Goal: Task Accomplishment & Management: Complete application form

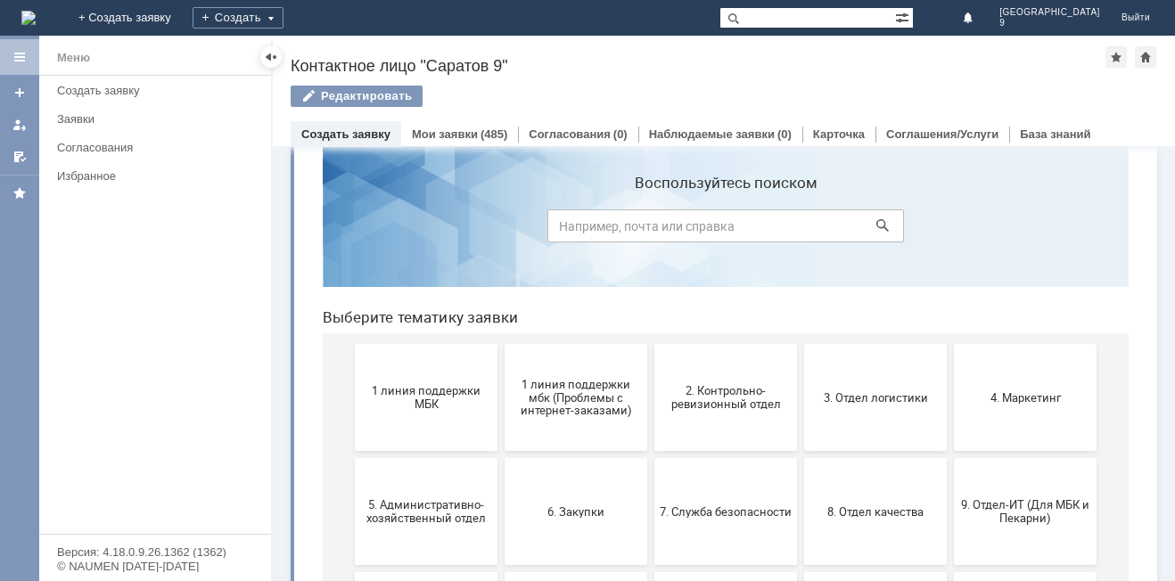
scroll to position [113, 0]
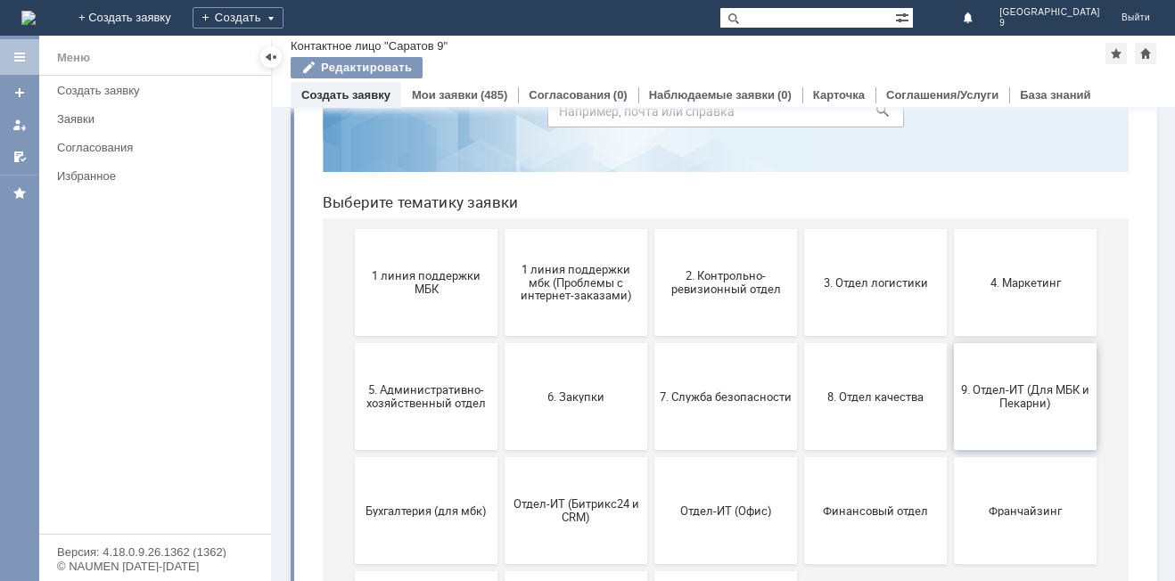
drag, startPoint x: 1018, startPoint y: 389, endPoint x: 1323, endPoint y: 401, distance: 305.2
click at [1018, 389] on span "9. Отдел-ИТ (Для МБК и Пекарни)" at bounding box center [1025, 396] width 132 height 27
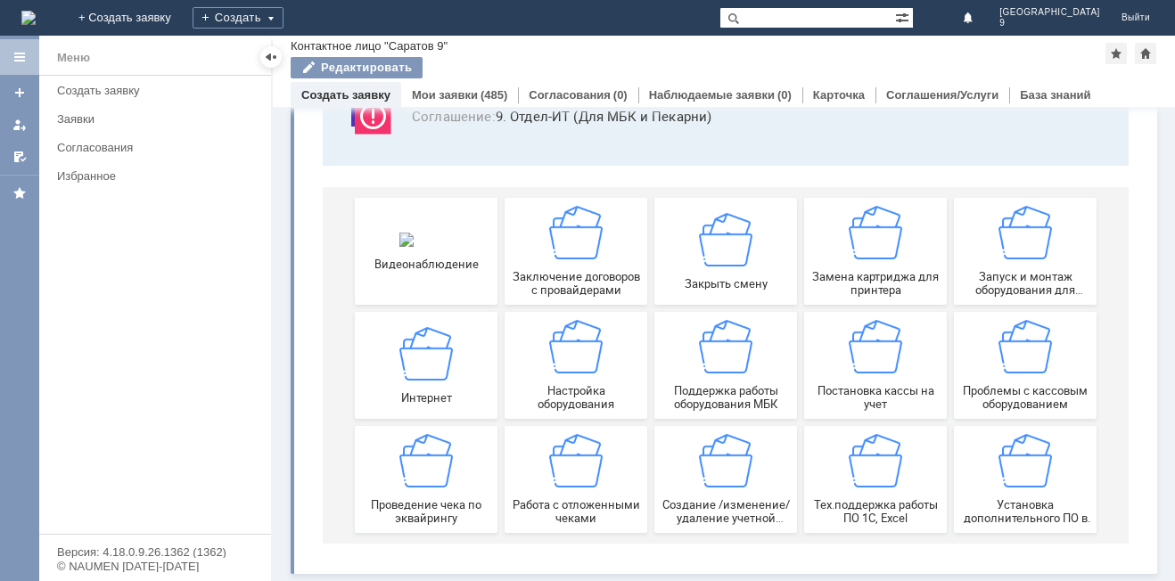
scroll to position [148, 0]
click at [570, 473] on img at bounding box center [575, 460] width 53 height 53
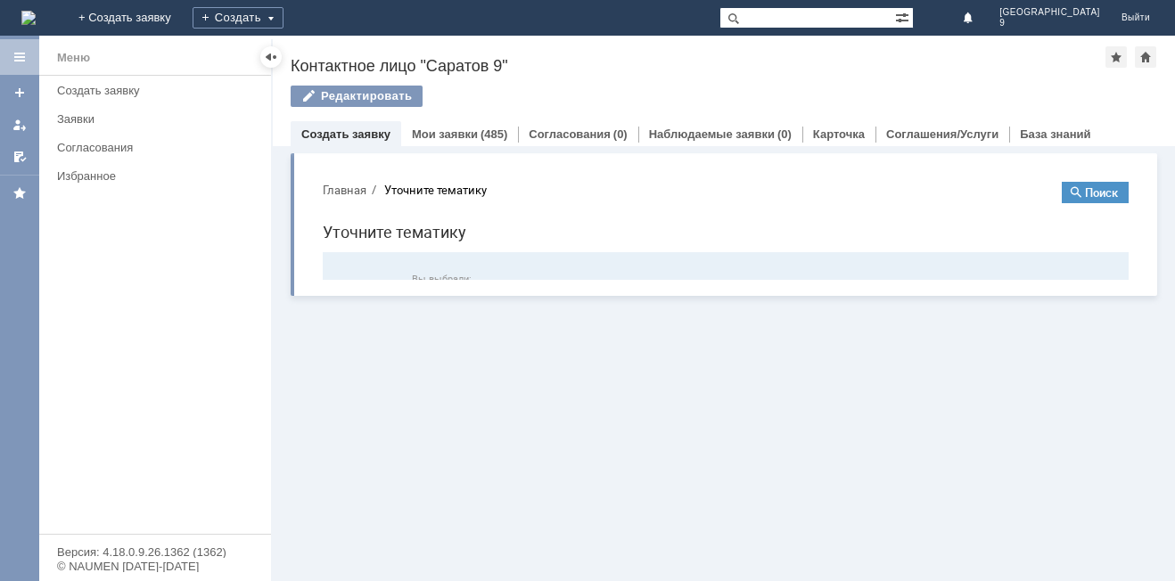
scroll to position [0, 0]
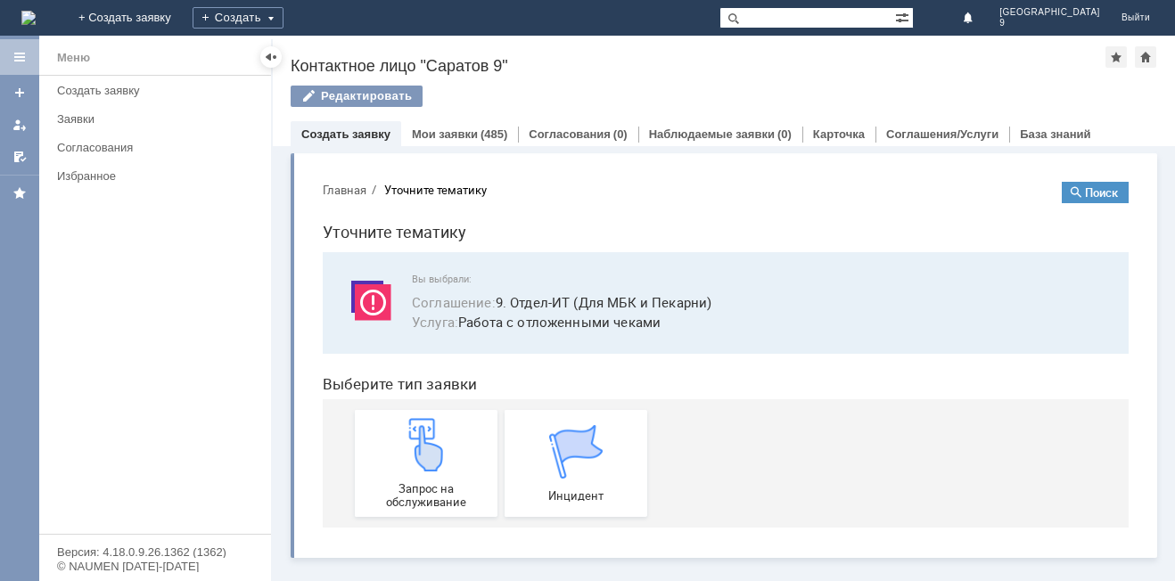
click at [1149, 111] on div "Редактировать" at bounding box center [724, 104] width 867 height 37
click at [423, 470] on img at bounding box center [425, 444] width 53 height 53
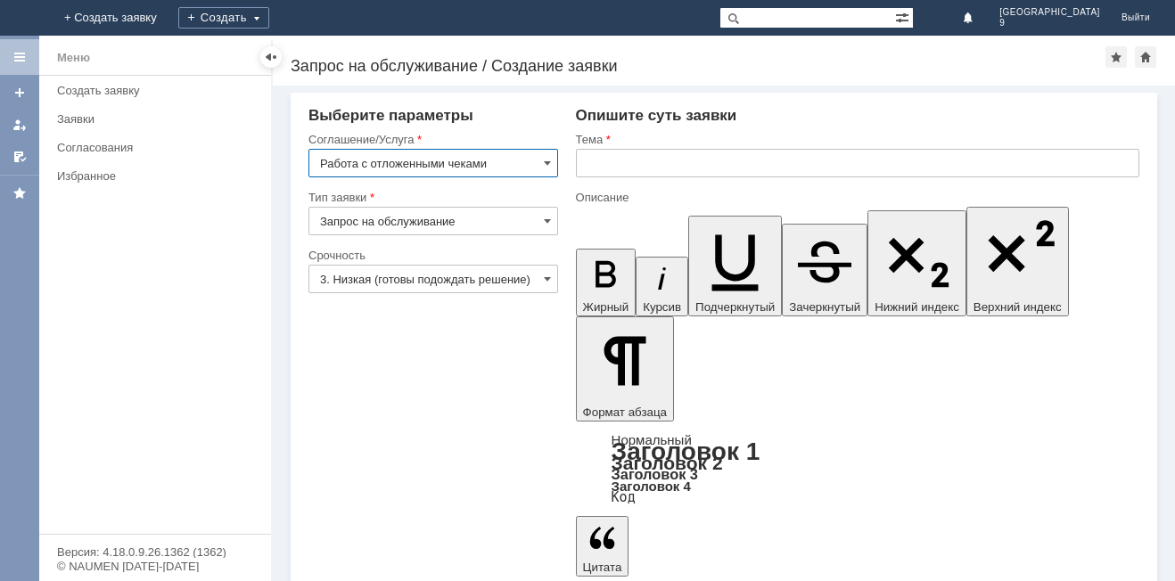
click at [717, 160] on input "text" at bounding box center [857, 163] width 563 height 29
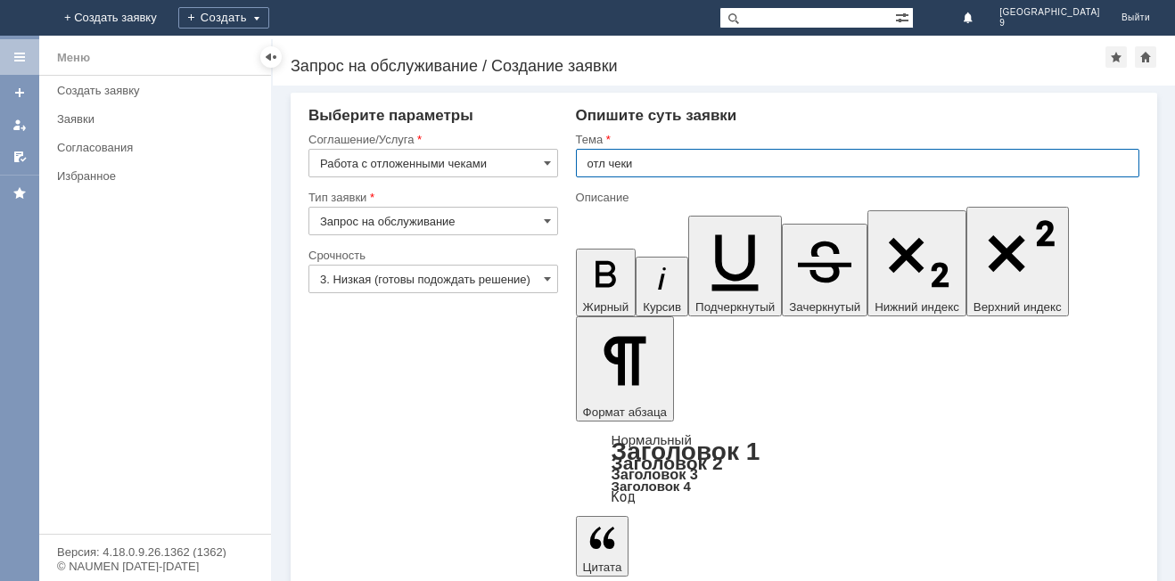
type input "отл чеки"
drag, startPoint x: 678, startPoint y: 412, endPoint x: 662, endPoint y: 423, distance: 19.8
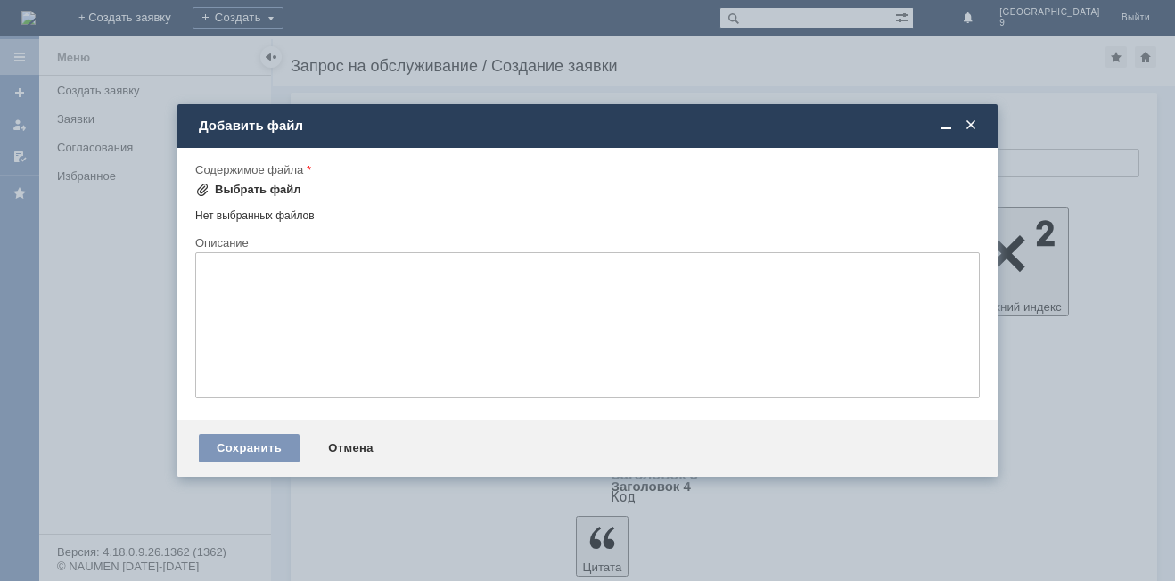
click at [220, 184] on div "Выбрать файл" at bounding box center [258, 190] width 86 height 14
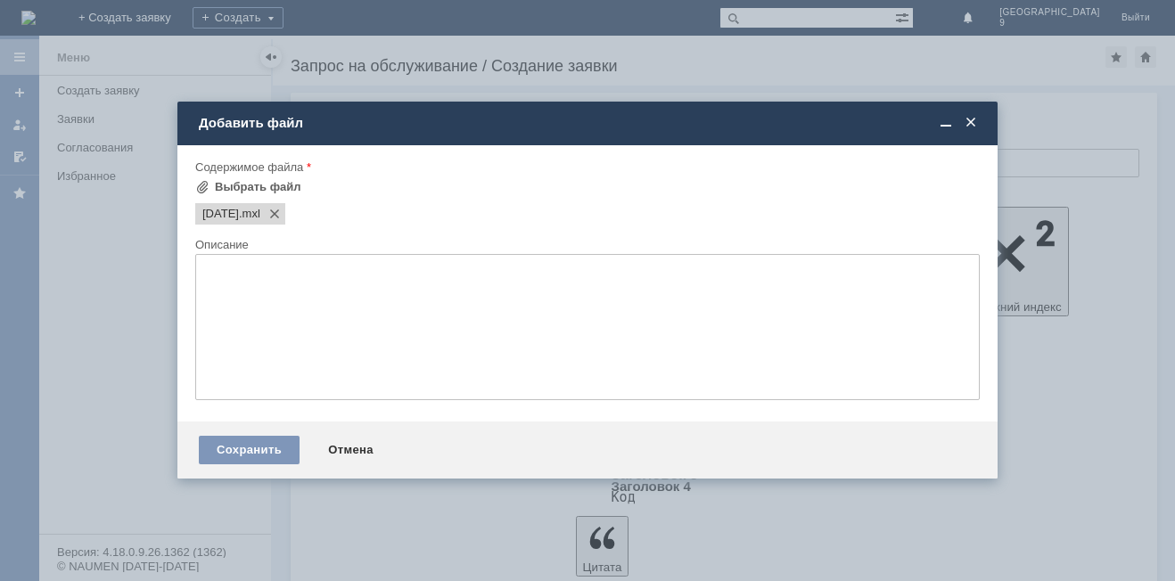
drag, startPoint x: 463, startPoint y: 321, endPoint x: 615, endPoint y: 263, distance: 163.1
click at [463, 320] on textarea at bounding box center [587, 327] width 785 height 146
click at [261, 440] on div "Сохранить" at bounding box center [249, 450] width 101 height 29
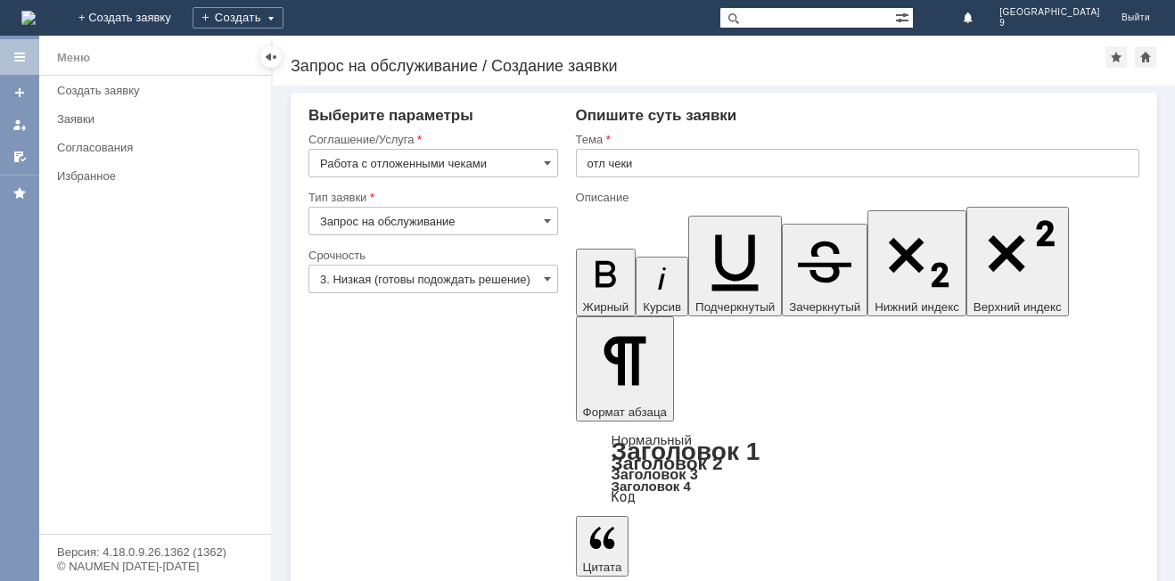
drag, startPoint x: 356, startPoint y: 530, endPoint x: 334, endPoint y: 538, distance: 22.6
